Goal: Communication & Community: Answer question/provide support

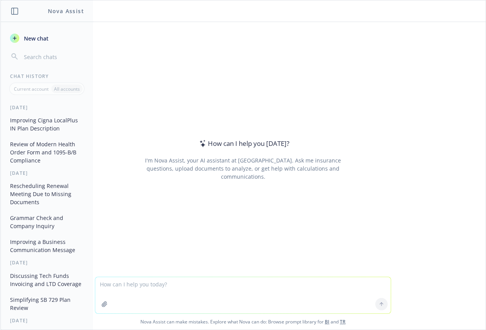
click at [176, 285] on textarea at bounding box center [242, 295] width 295 height 36
type textarea "I need to submit an IT ticket"
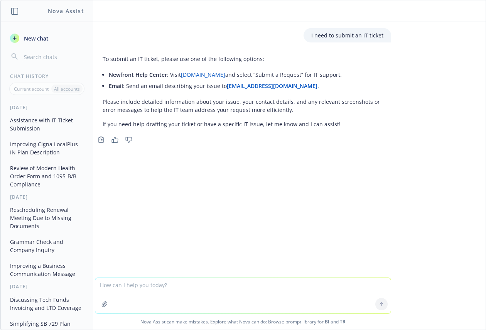
click at [129, 284] on textarea at bounding box center [242, 295] width 295 height 35
paste textarea "Hi [PERSON_NAME], Please see attached executed termination letter on behalf of …"
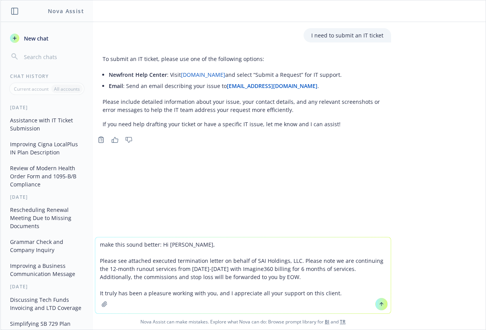
type textarea "make this sound better: Hi [PERSON_NAME], Please see attached executed terminat…"
click at [379, 303] on icon at bounding box center [381, 303] width 5 height 5
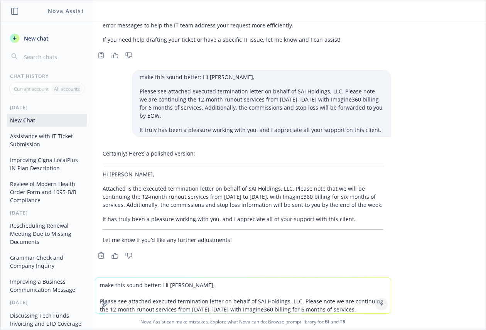
scroll to position [86, 0]
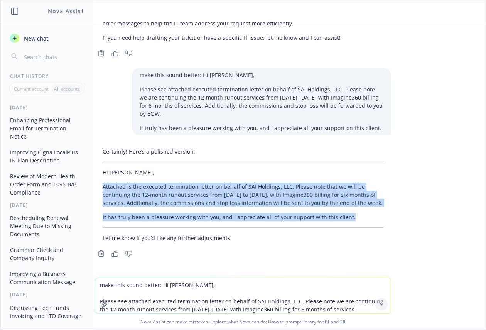
drag, startPoint x: 95, startPoint y: 184, endPoint x: 384, endPoint y: 222, distance: 291.3
click at [384, 222] on div "Certainly! Here’s a polished version: Hi [PERSON_NAME], Attached is the execute…" at bounding box center [243, 194] width 296 height 101
copy div "Attached is the executed termination letter on behalf of SAI Holdings, LLC. Ple…"
